Goal: Task Accomplishment & Management: Manage account settings

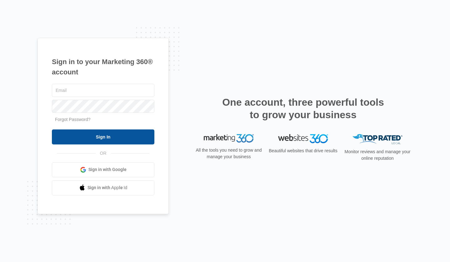
type input "[DOMAIN_NAME][EMAIL_ADDRESS][DOMAIN_NAME]"
click at [108, 136] on input "Sign In" at bounding box center [103, 136] width 102 height 15
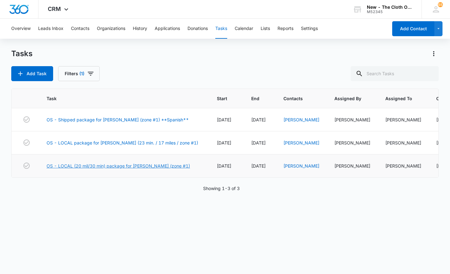
click at [107, 165] on link "OS - LOCAL (20 mil/30 min) package for Erica Brown (zone #1)" at bounding box center [118, 166] width 143 height 7
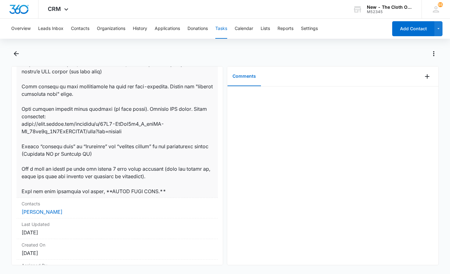
scroll to position [460, 0]
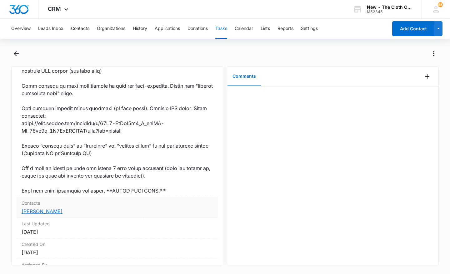
click at [40, 210] on link "[PERSON_NAME]" at bounding box center [42, 211] width 41 height 6
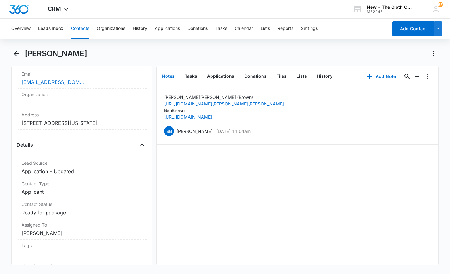
click at [241, 217] on div "[PERSON_NAME] ([PERSON_NAME]) [URL][DOMAIN_NAME][PERSON_NAME][PERSON_NAME] [PER…" at bounding box center [297, 176] width 282 height 179
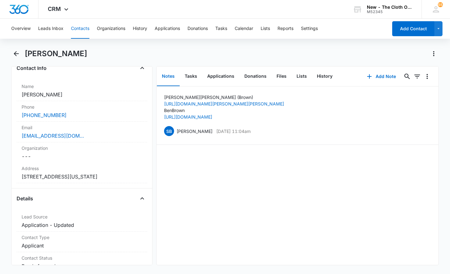
scroll to position [105, 0]
